Goal: Transaction & Acquisition: Purchase product/service

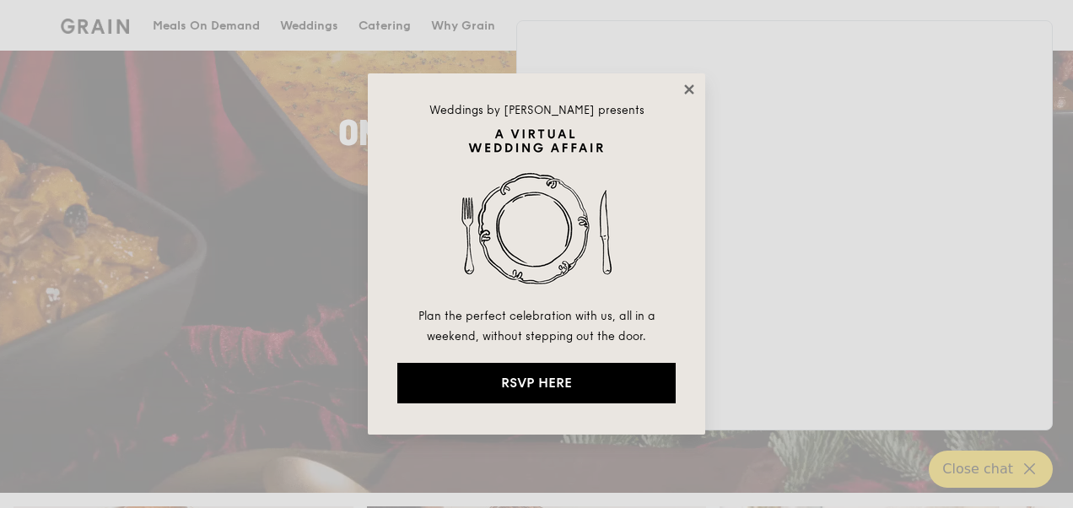
click at [686, 94] on icon at bounding box center [688, 89] width 15 height 15
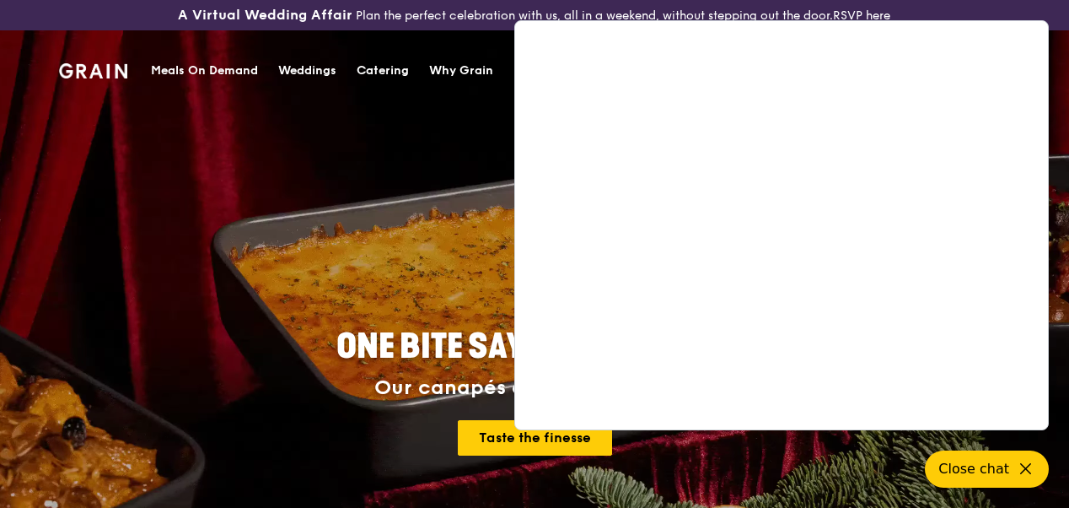
click at [194, 62] on div "Meals On Demand" at bounding box center [204, 71] width 107 height 51
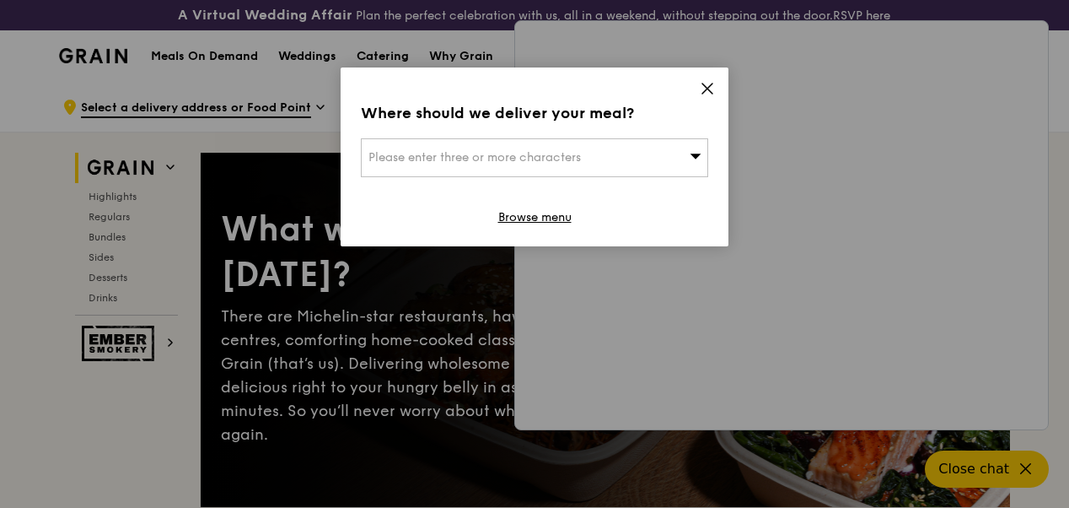
click at [713, 84] on icon at bounding box center [707, 88] width 15 height 15
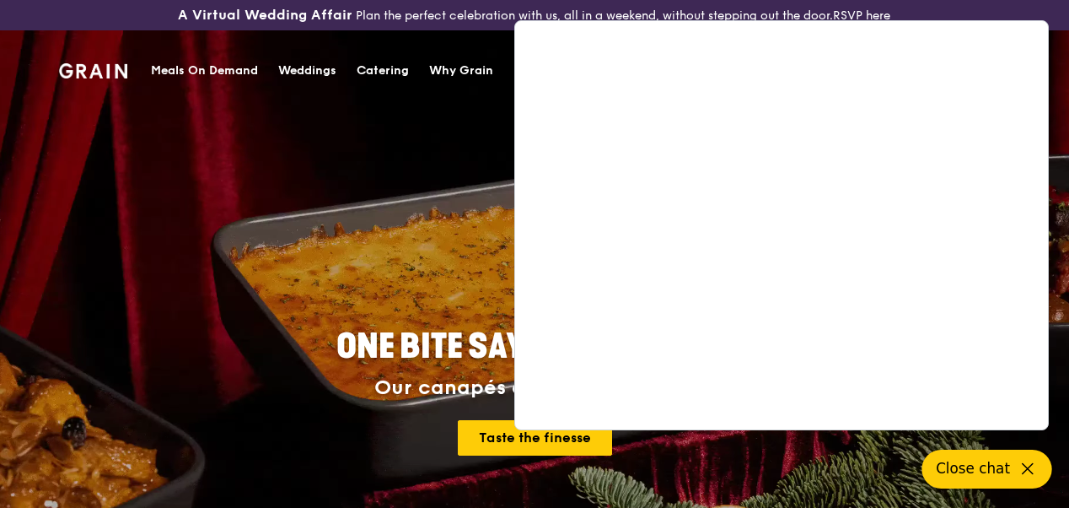
click at [1022, 465] on icon at bounding box center [1028, 469] width 20 height 20
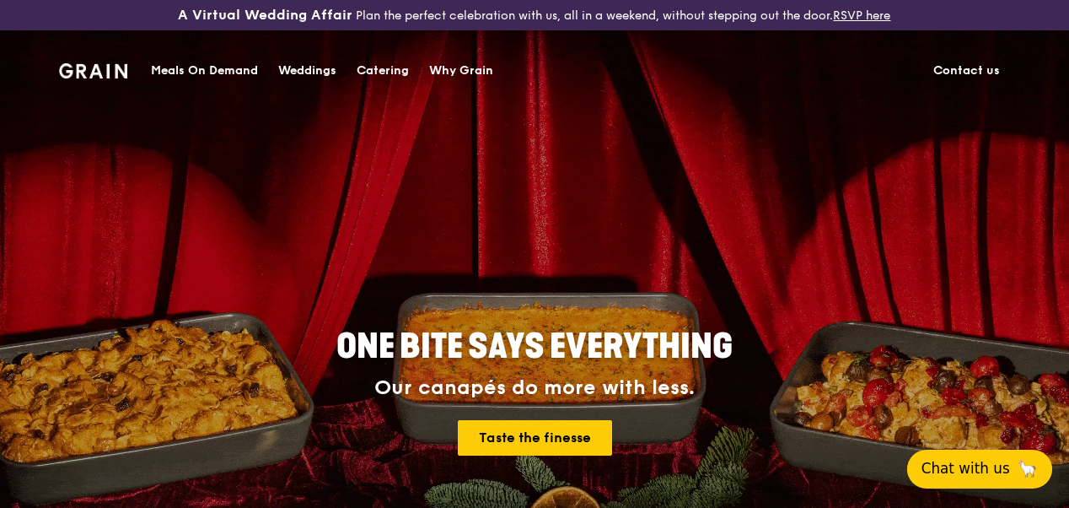
click at [223, 72] on div "Meals On Demand" at bounding box center [204, 71] width 107 height 51
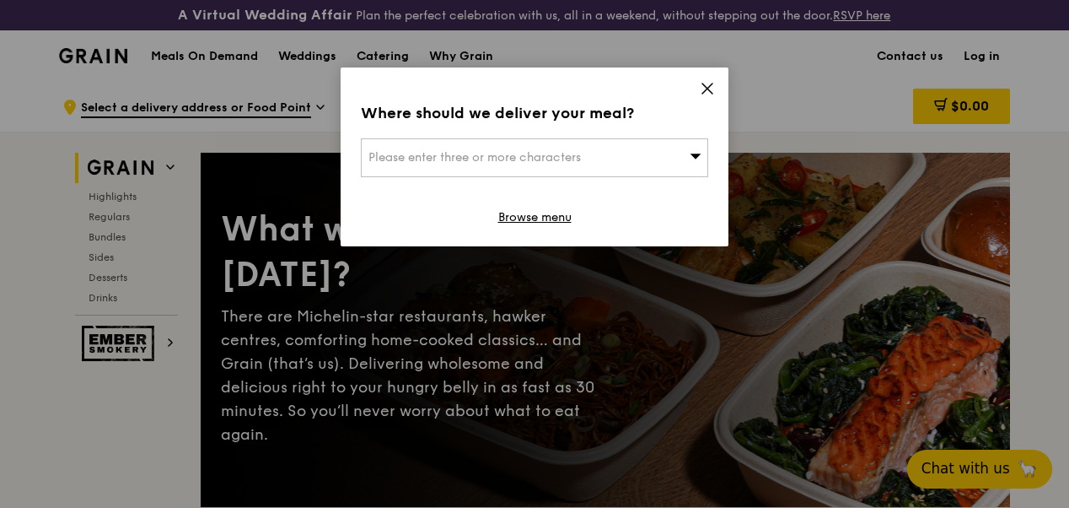
click at [411, 162] on span "Please enter three or more characters" at bounding box center [474, 157] width 212 height 14
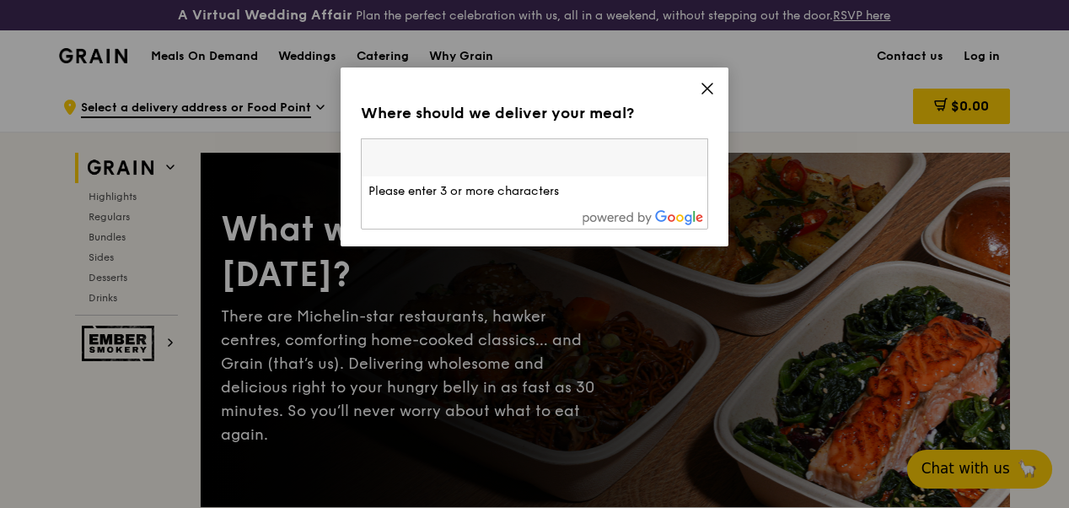
click at [707, 87] on icon at bounding box center [707, 88] width 15 height 15
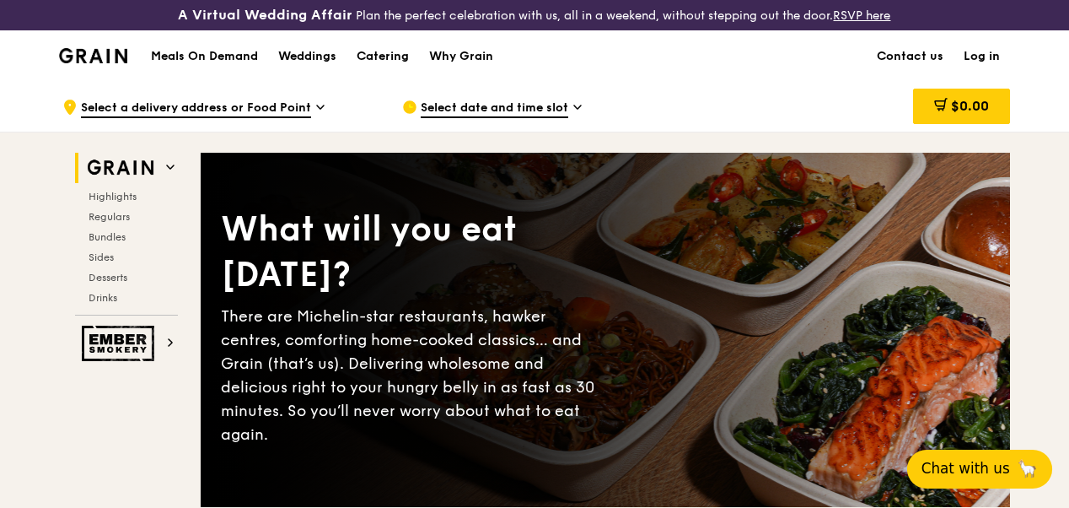
scroll to position [84, 0]
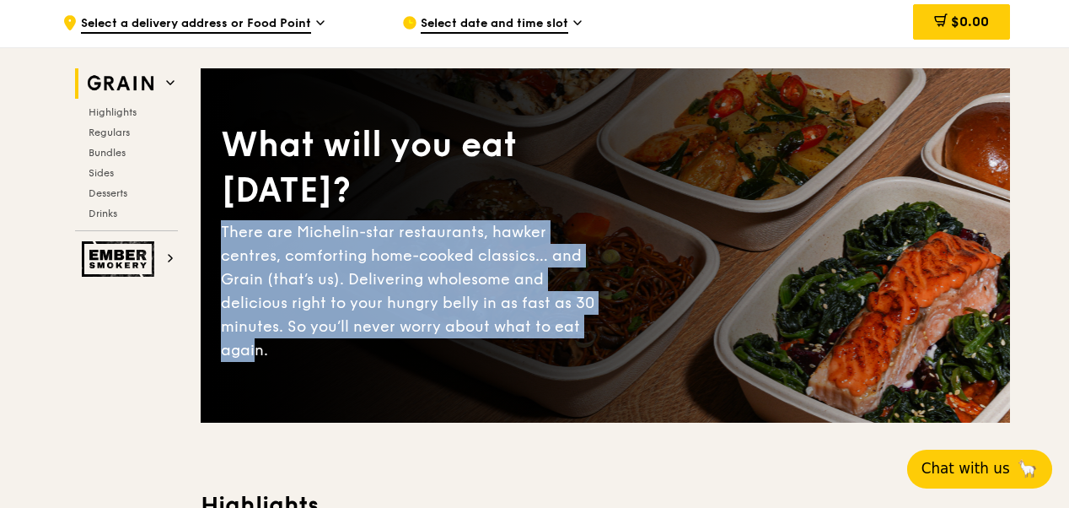
drag, startPoint x: 223, startPoint y: 251, endPoint x: 528, endPoint y: 361, distance: 323.5
click at [528, 360] on div "There are Michelin-star restaurants, hawker centres, comforting home-cooked cla…" at bounding box center [413, 291] width 385 height 142
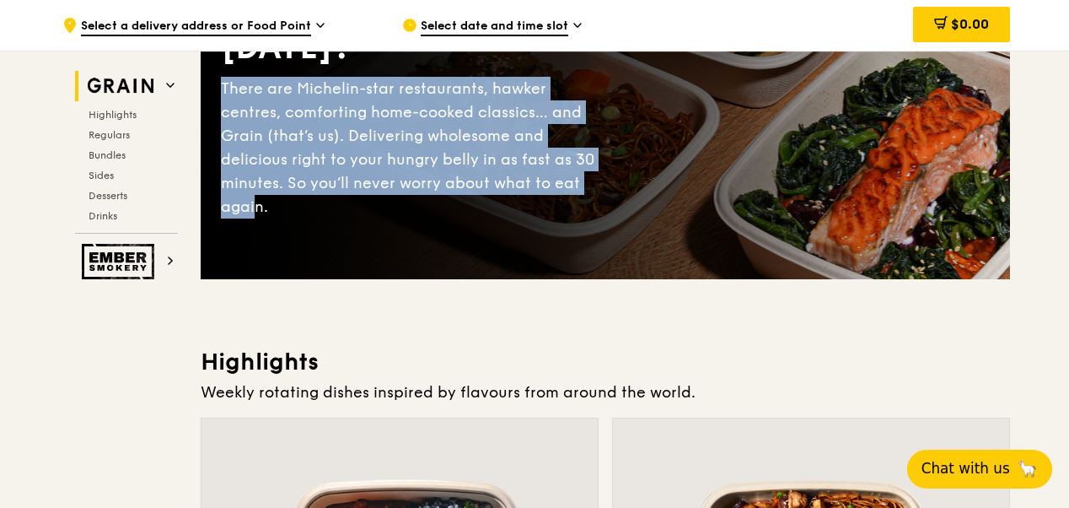
scroll to position [253, 0]
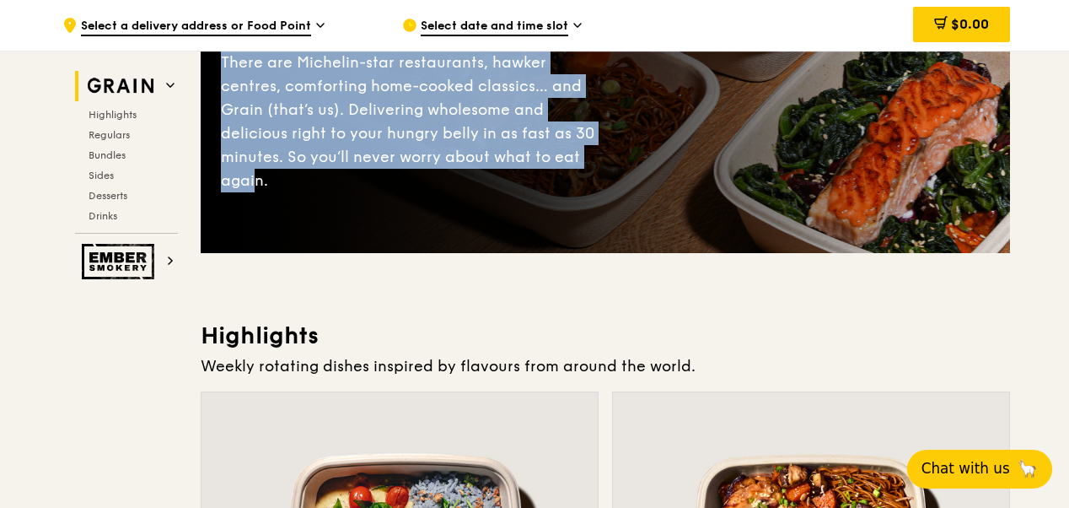
drag, startPoint x: 199, startPoint y: 343, endPoint x: 756, endPoint y: 374, distance: 557.4
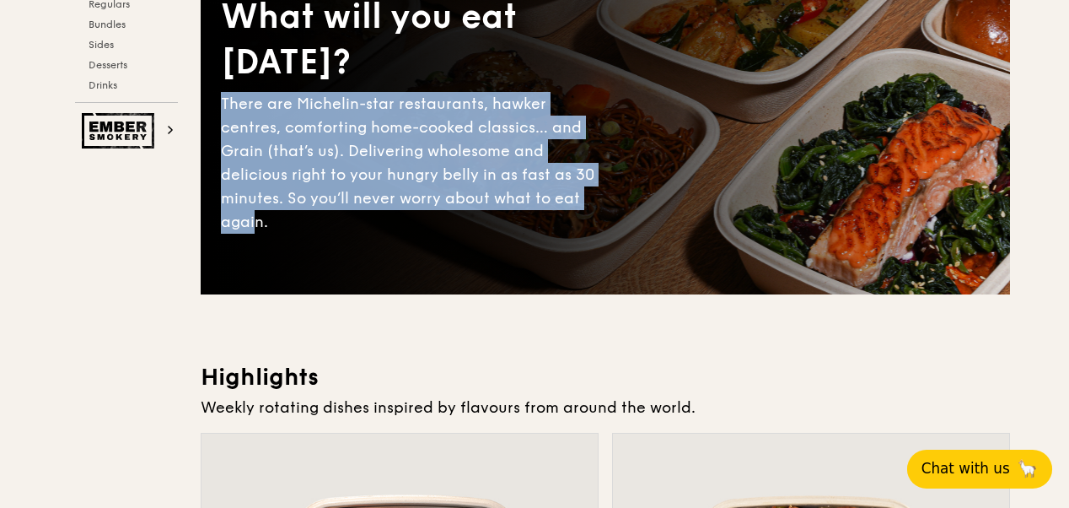
scroll to position [0, 0]
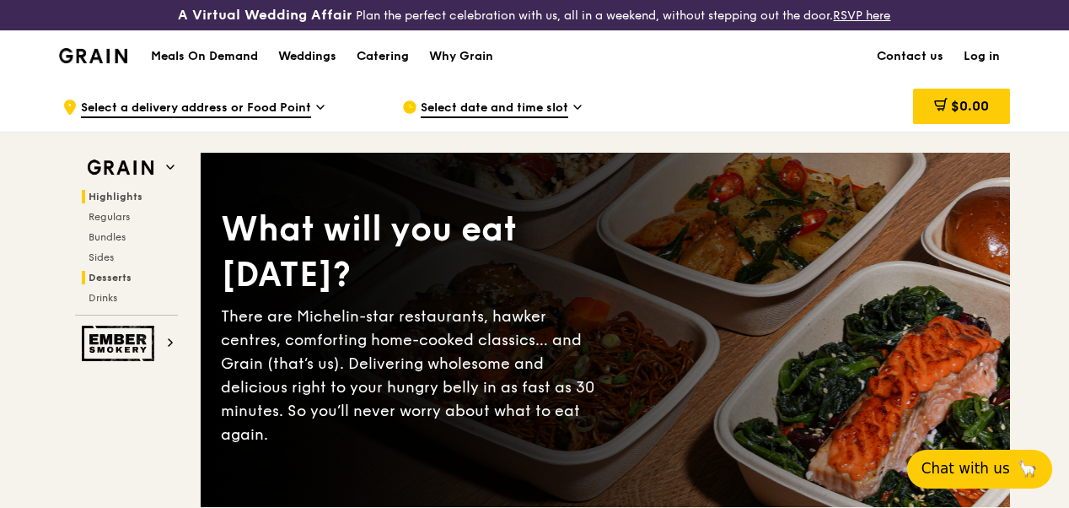
click at [110, 283] on span "Desserts" at bounding box center [110, 278] width 43 height 12
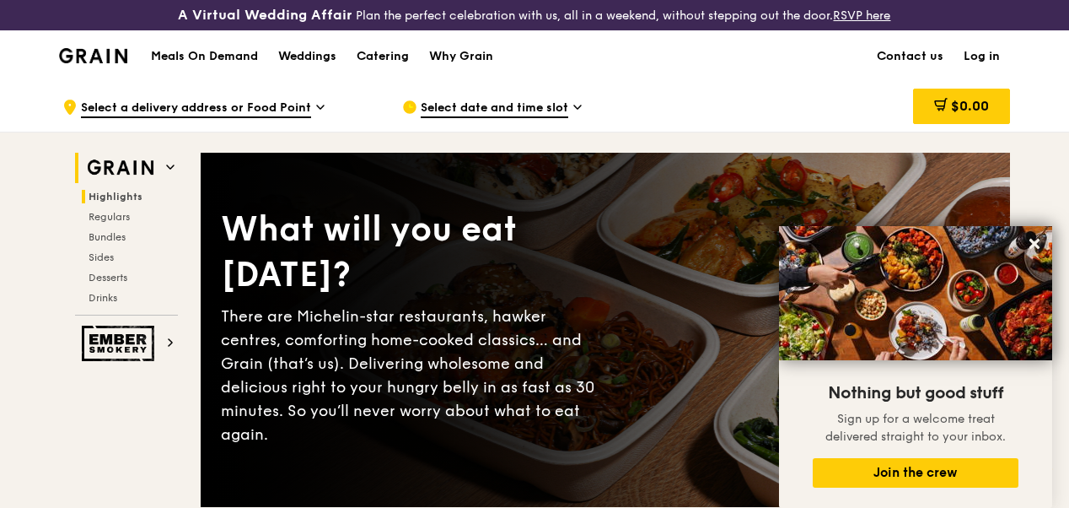
click at [110, 174] on img at bounding box center [121, 168] width 78 height 30
click at [381, 65] on div "Catering" at bounding box center [383, 56] width 52 height 51
